Goal: Find specific page/section: Find specific page/section

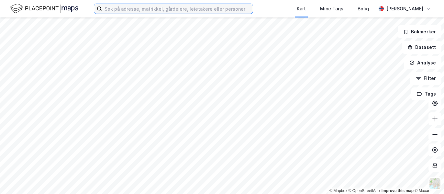
click at [124, 10] on input at bounding box center [177, 9] width 151 height 10
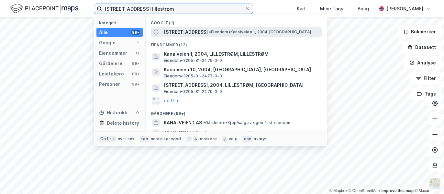
type input "[STREET_ADDRESS] lillestrøm"
click at [209, 30] on span "• Eiendom • [STREET_ADDRESS]" at bounding box center [260, 31] width 102 height 5
